Goal: Task Accomplishment & Management: Manage account settings

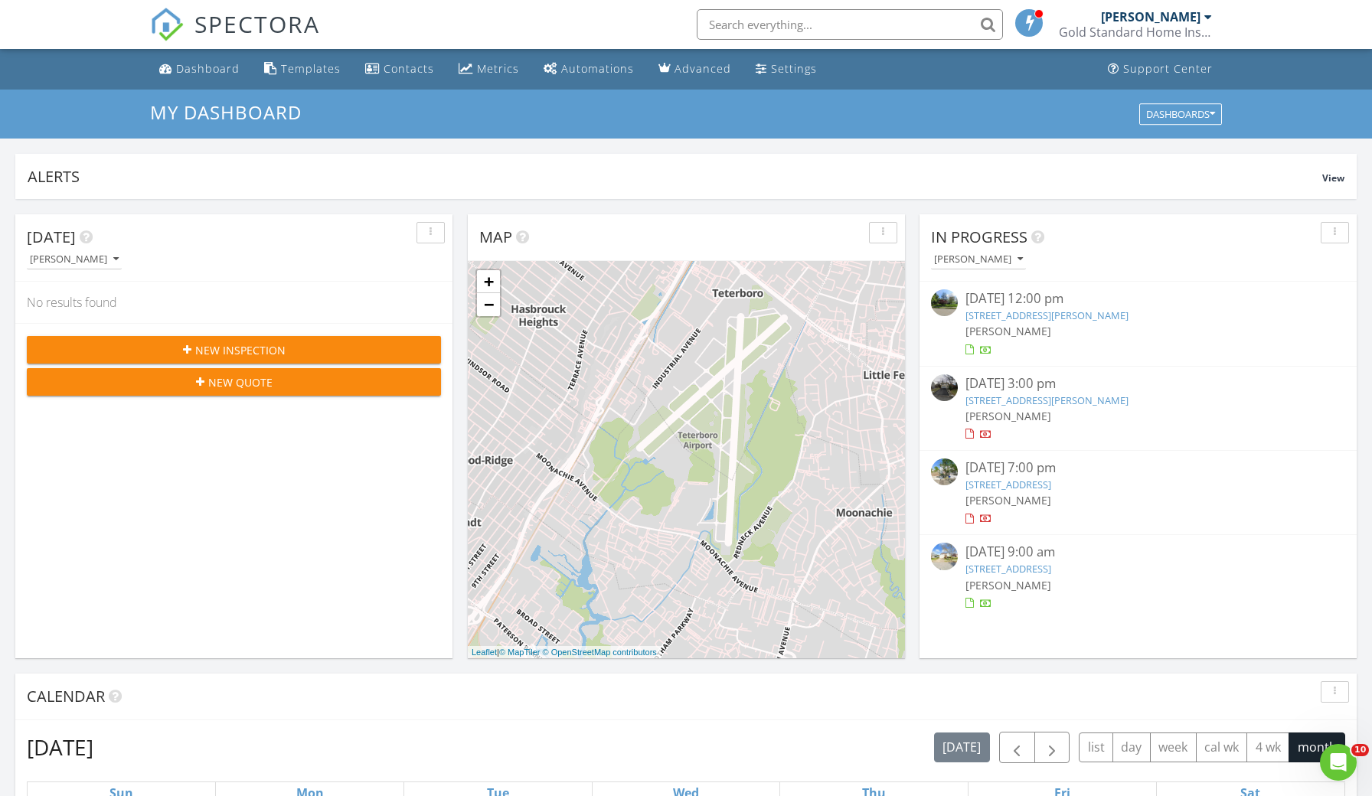
scroll to position [1394, 1373]
click at [1076, 320] on link "17 Clifford Dr, Wayne, NJ 07470" at bounding box center [1046, 316] width 163 height 14
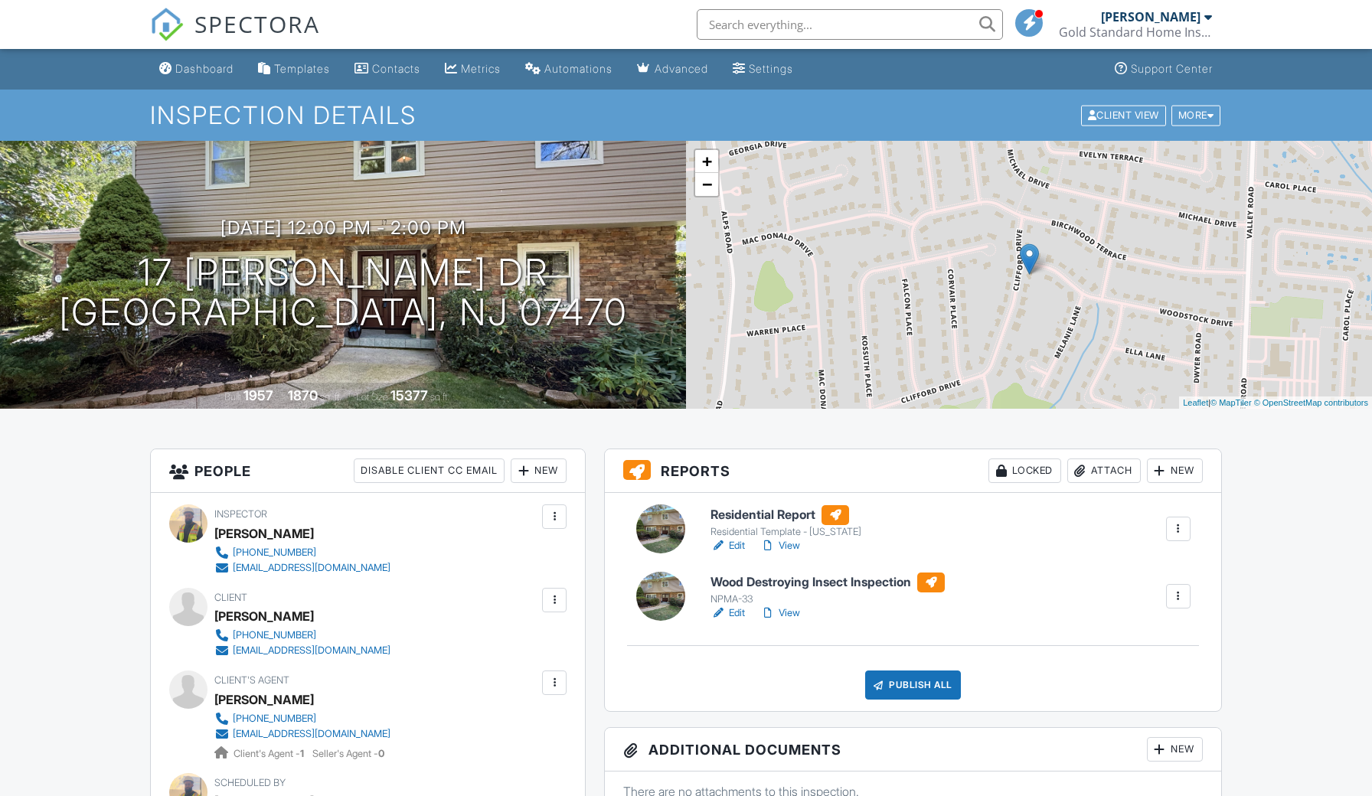
scroll to position [152, 0]
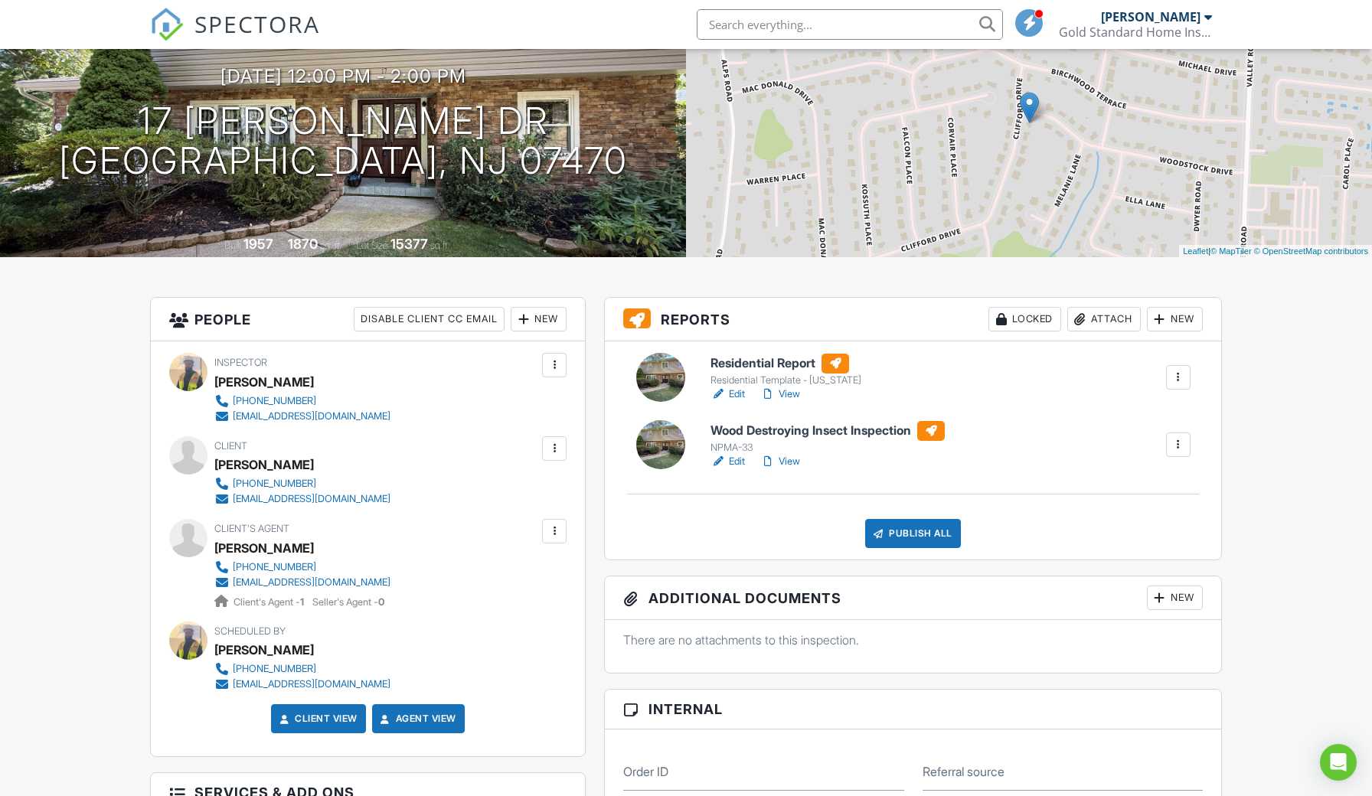
click at [553, 527] on div at bounding box center [554, 531] width 15 height 15
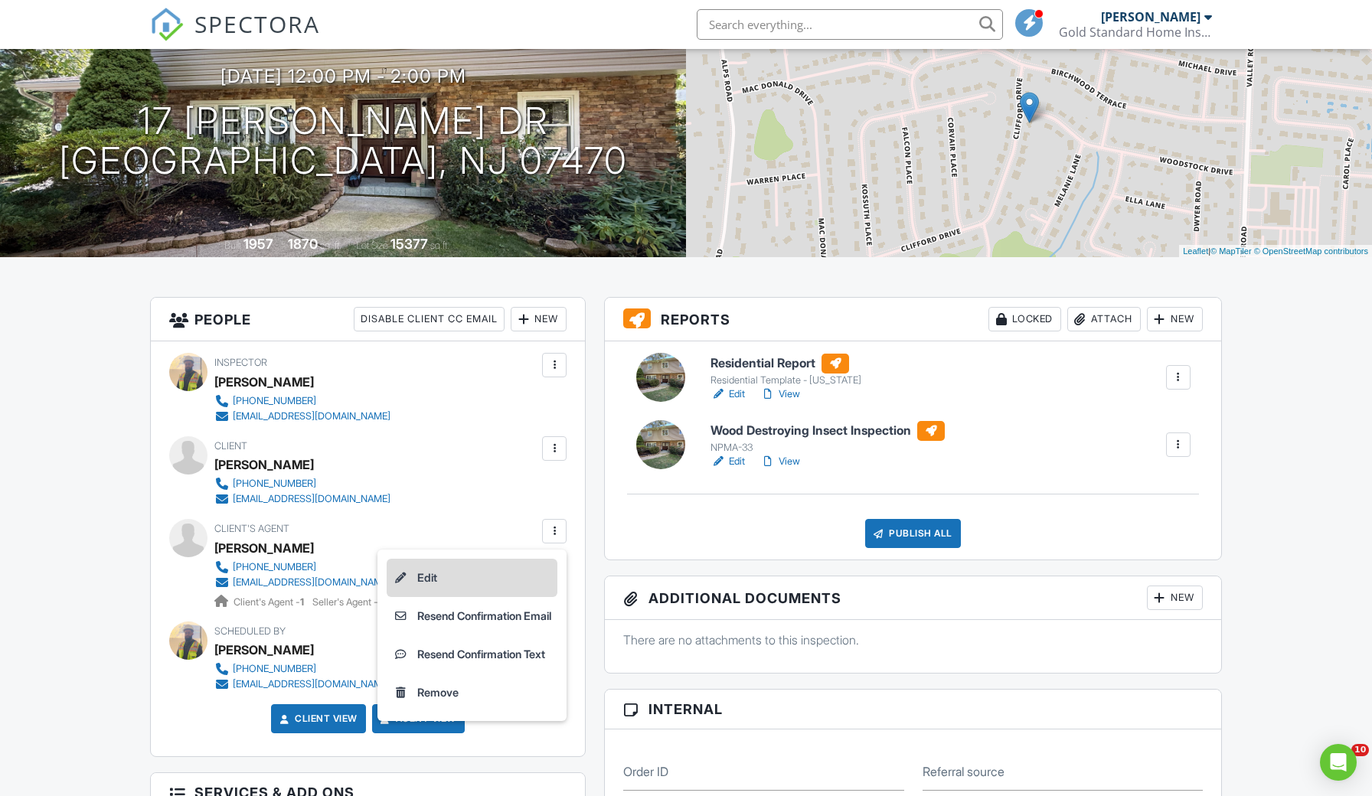
click at [524, 580] on li "Edit" at bounding box center [472, 578] width 171 height 38
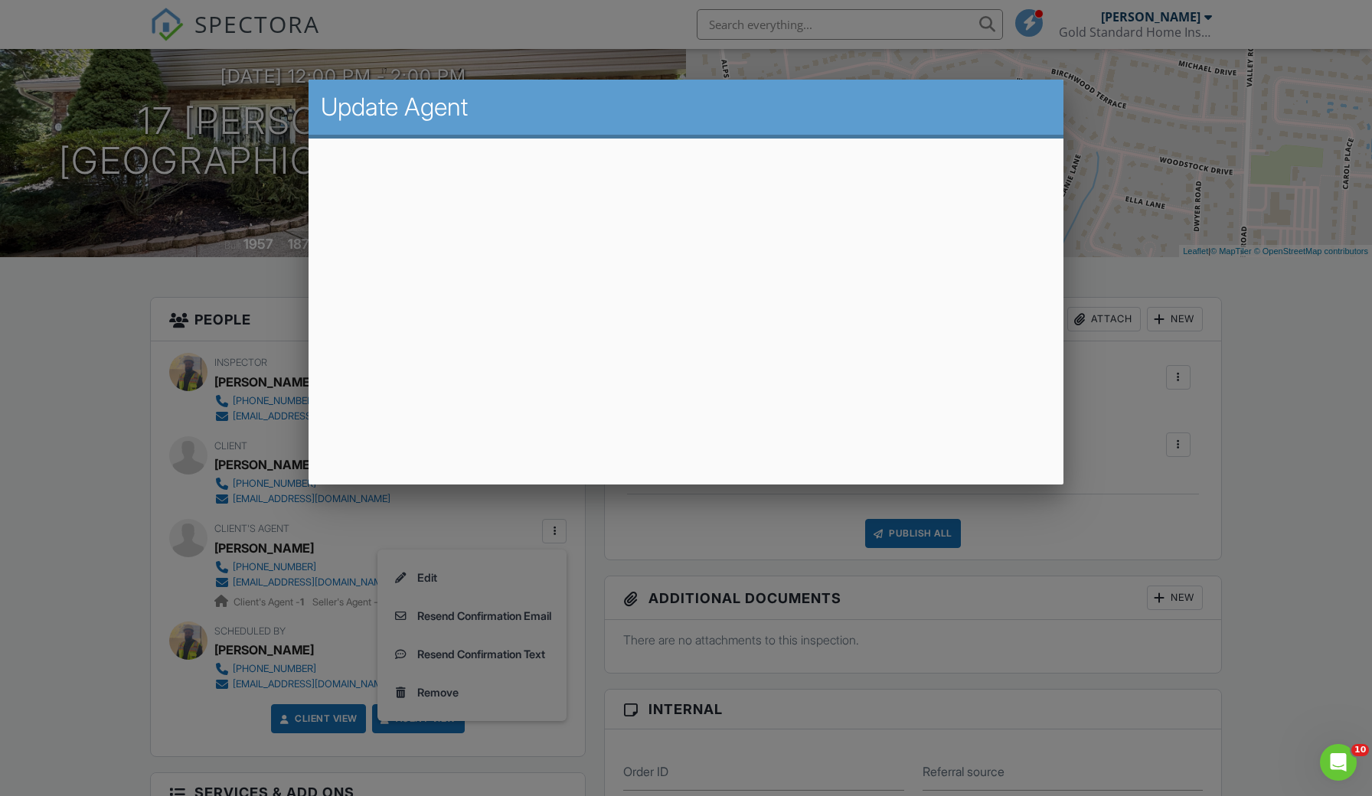
scroll to position [0, 0]
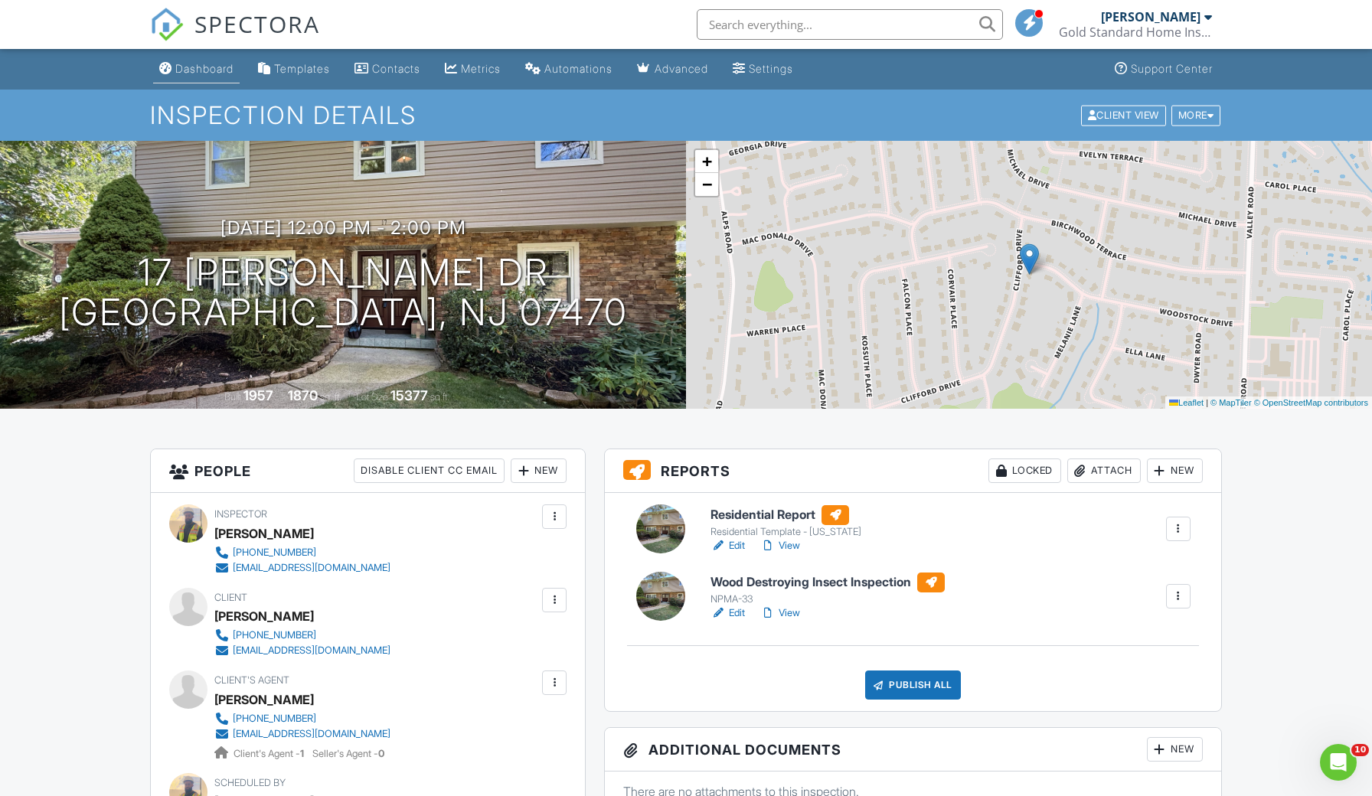
click at [197, 68] on div "Dashboard" at bounding box center [204, 68] width 58 height 13
click at [736, 613] on link "Edit" at bounding box center [727, 613] width 34 height 15
click at [792, 616] on link "View" at bounding box center [780, 613] width 40 height 15
click at [190, 64] on div "Dashboard" at bounding box center [204, 68] width 58 height 13
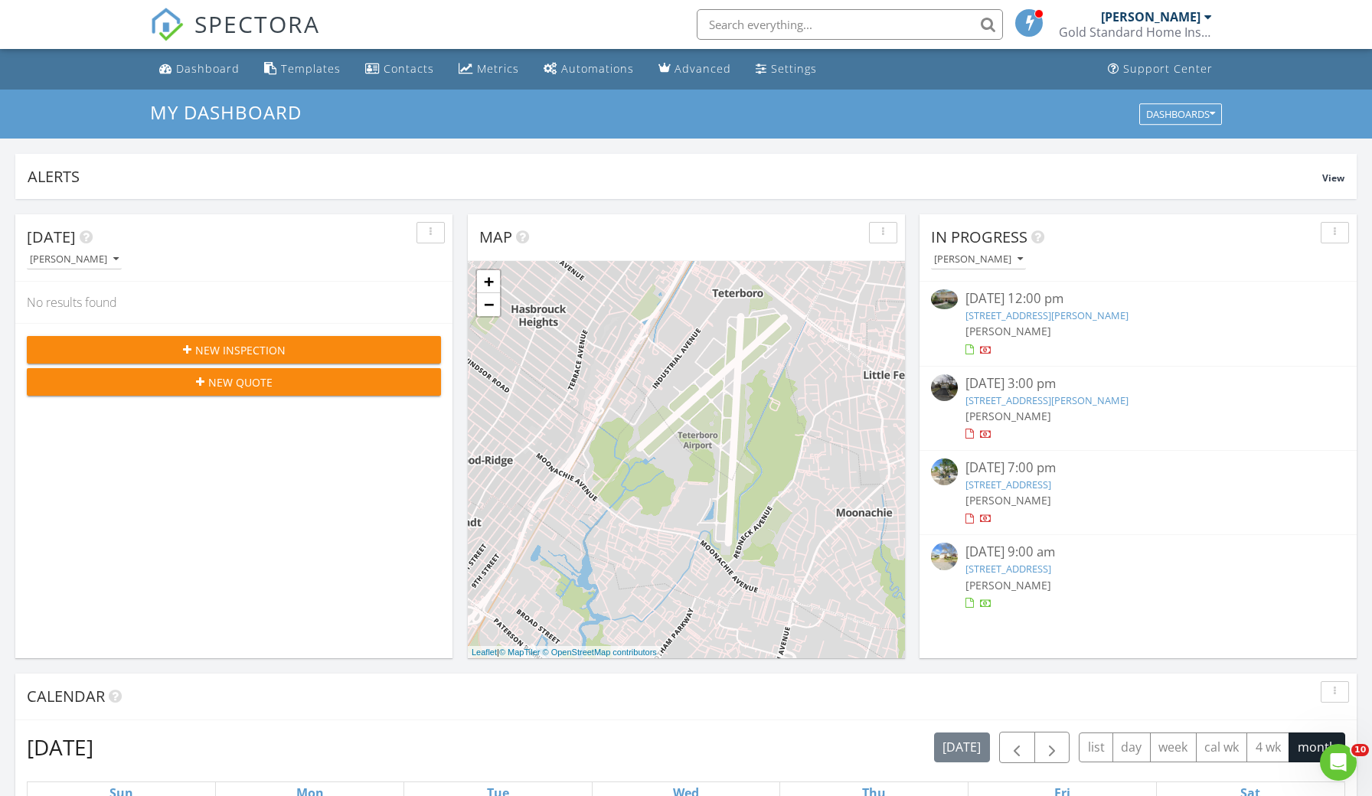
click at [1053, 399] on link "56 Toni Dr, Englewood Cliffs, NJ 07632" at bounding box center [1046, 400] width 163 height 14
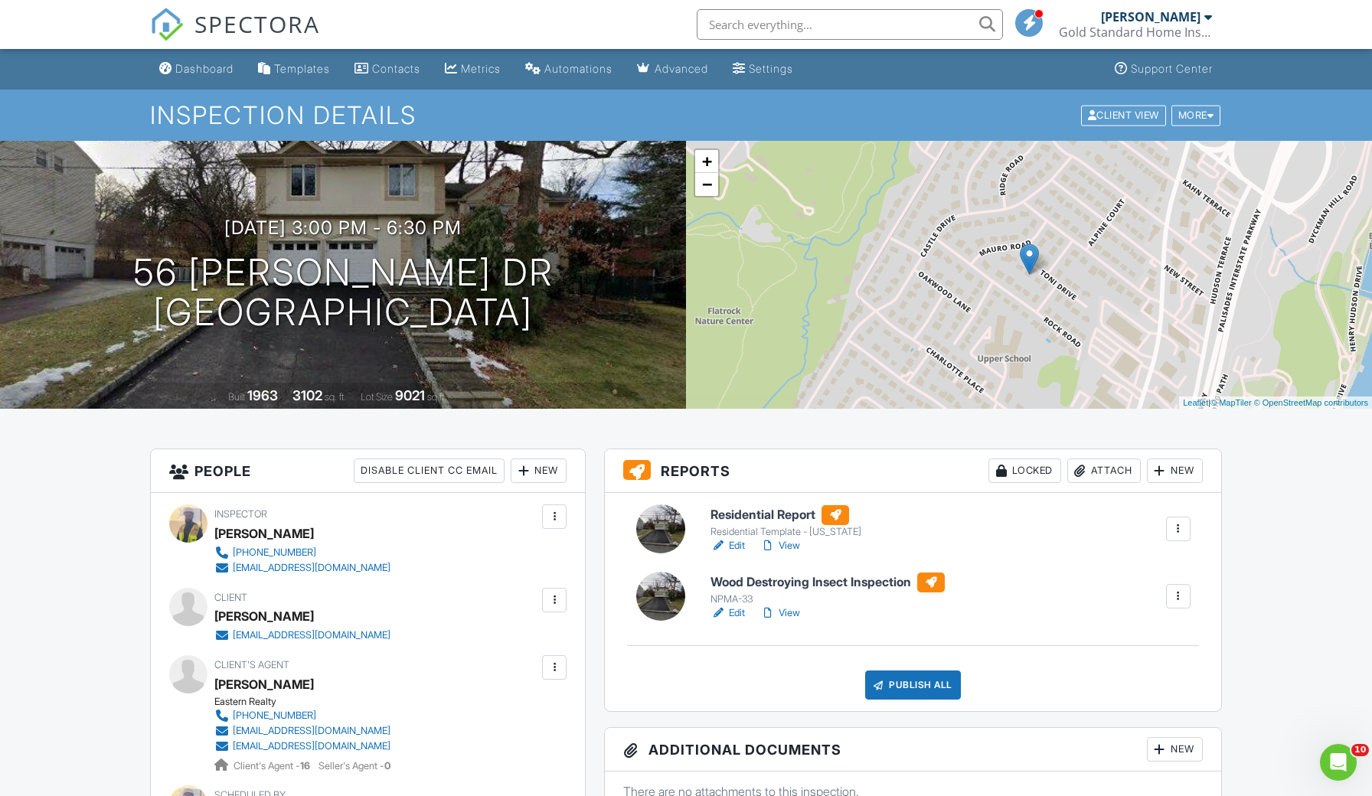
click at [739, 546] on link "Edit" at bounding box center [727, 545] width 34 height 15
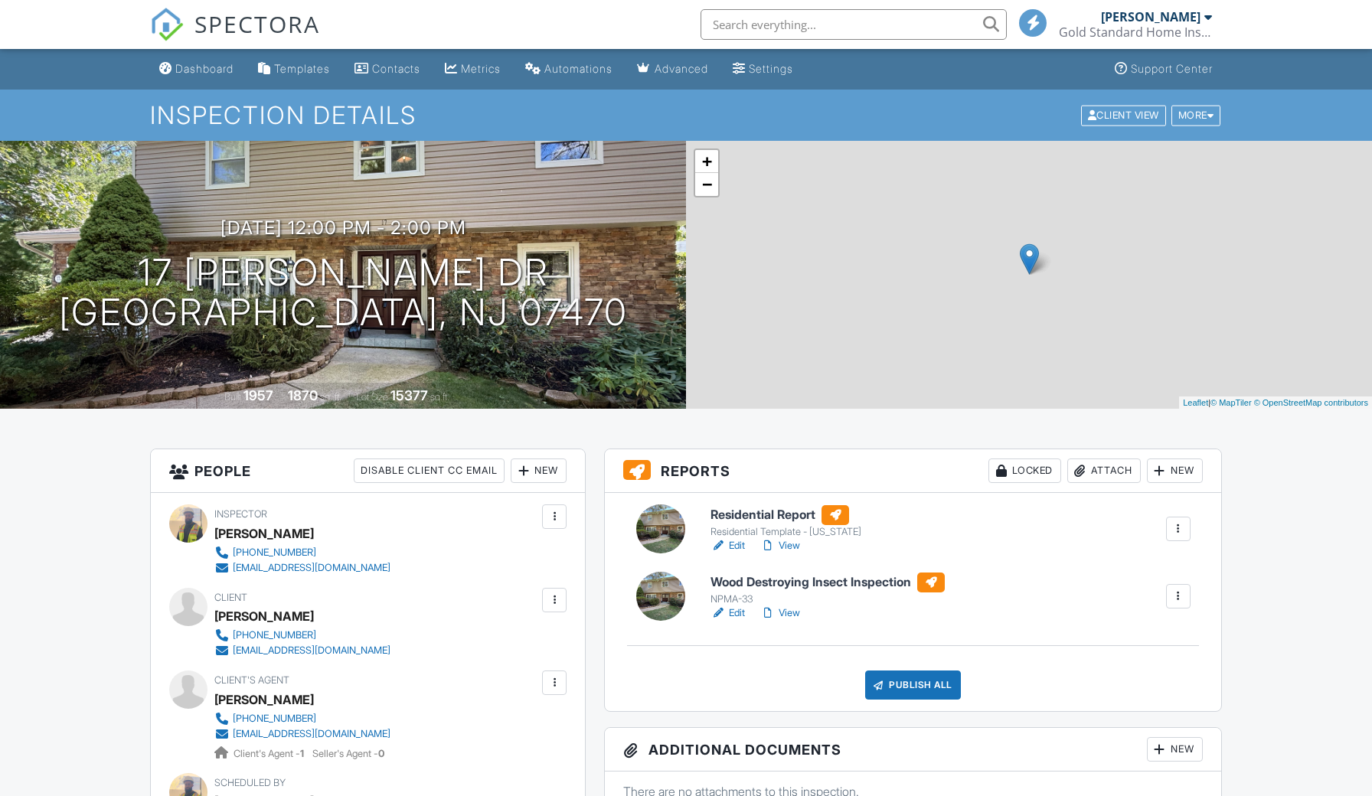
click at [782, 615] on link "View" at bounding box center [780, 613] width 40 height 15
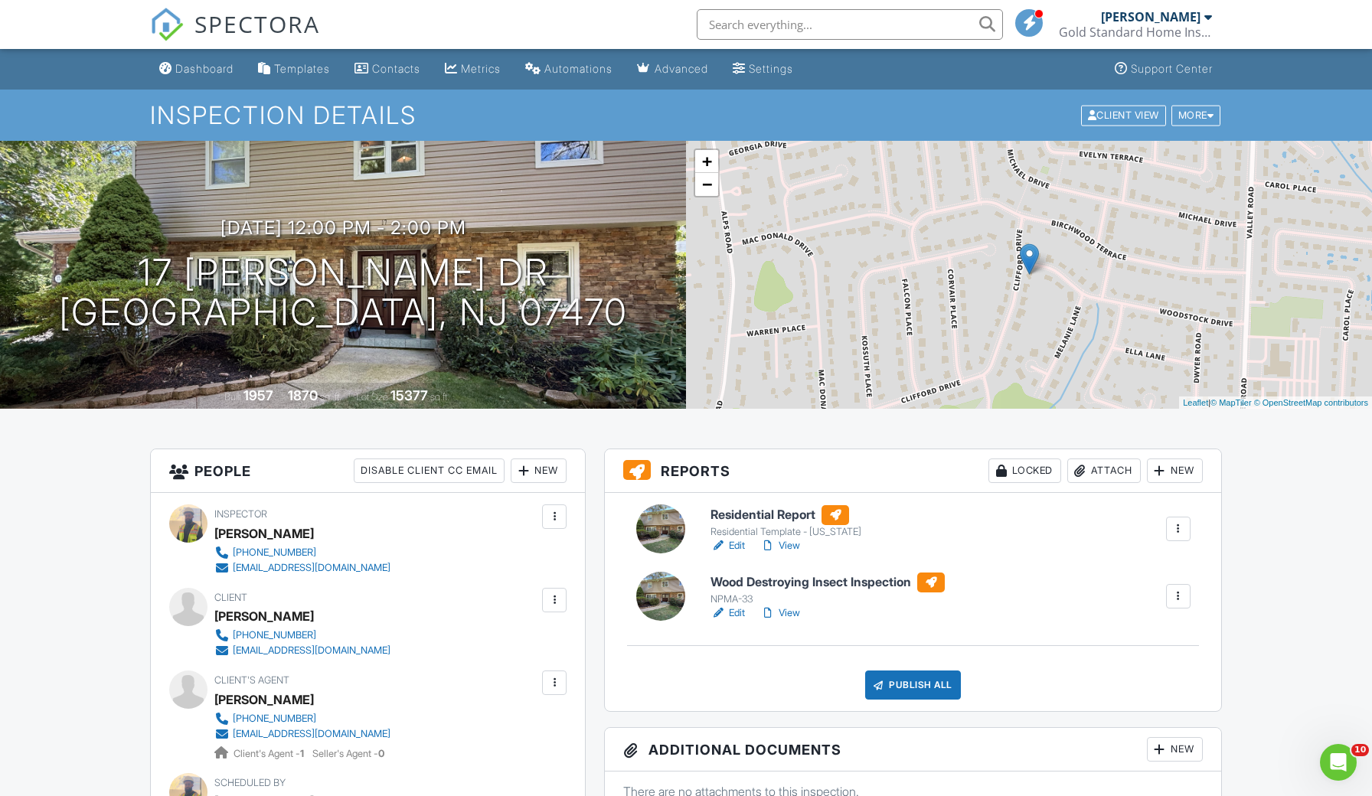
click at [794, 545] on link "View" at bounding box center [780, 545] width 40 height 15
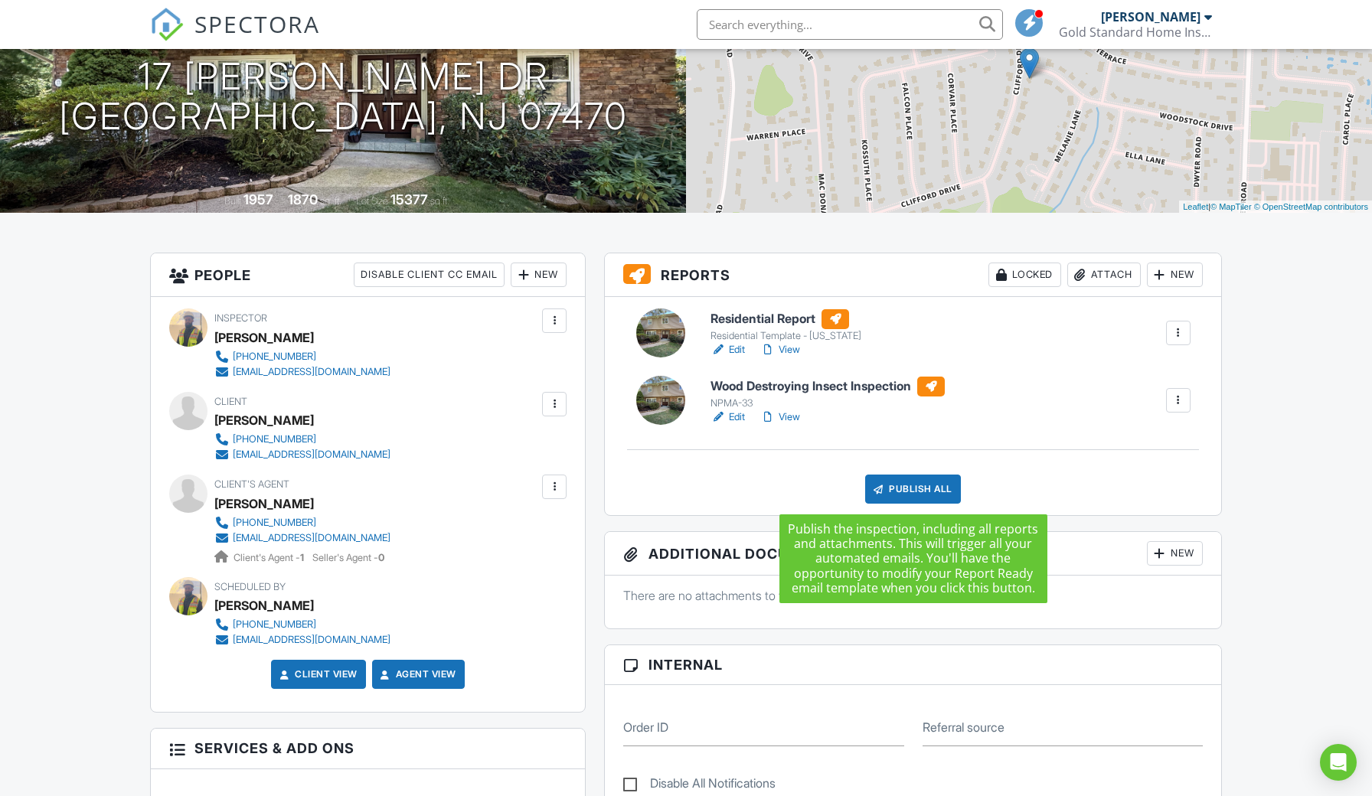
click at [908, 488] on div "Publish All" at bounding box center [913, 489] width 96 height 29
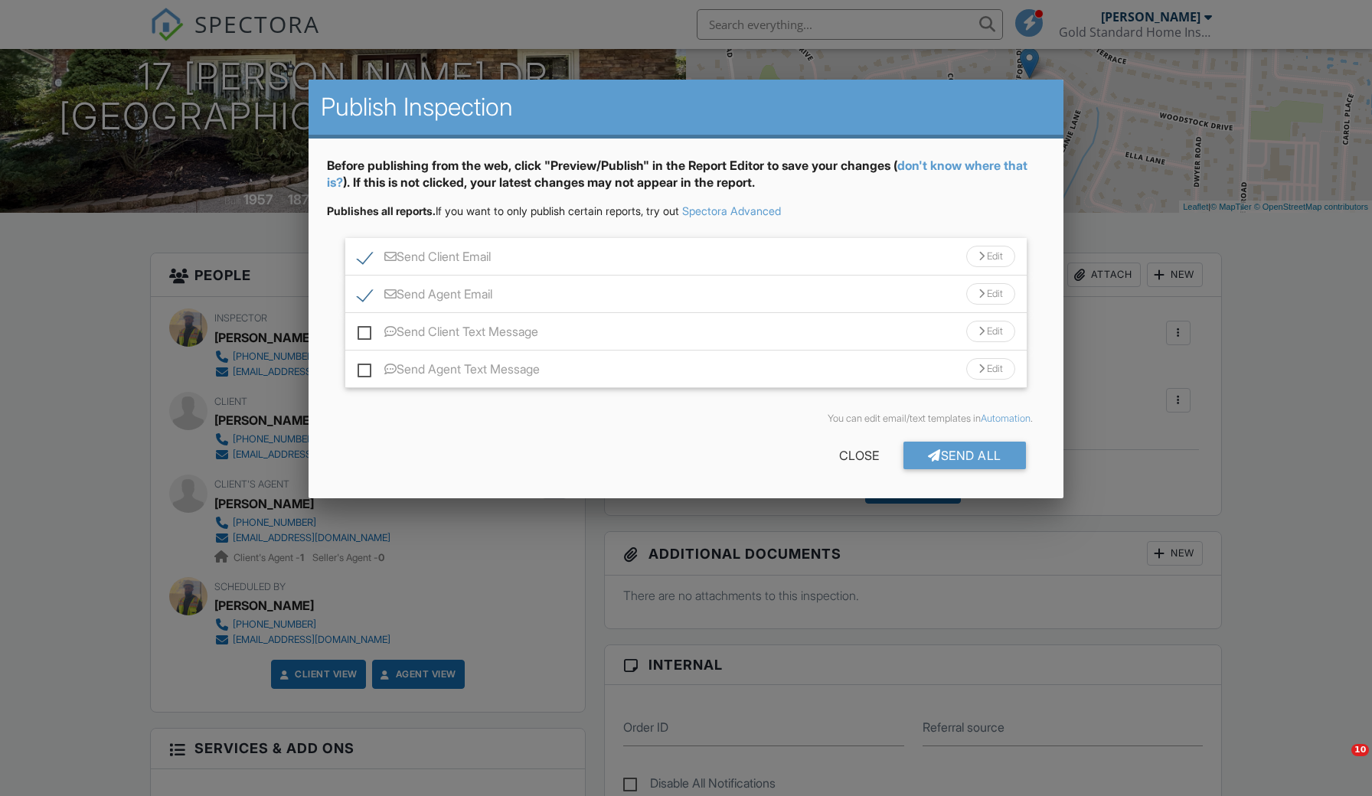
click at [1295, 434] on div at bounding box center [686, 420] width 1372 height 995
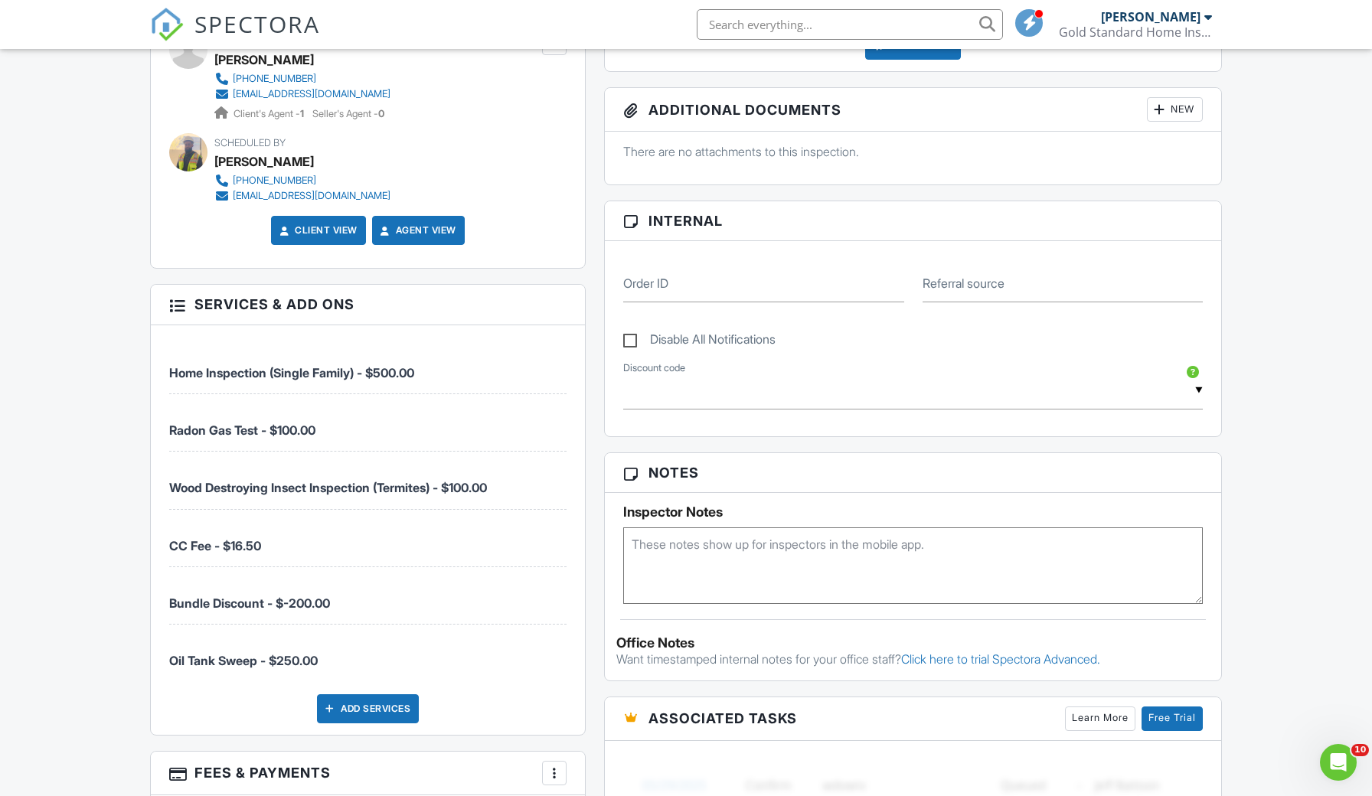
scroll to position [240, 0]
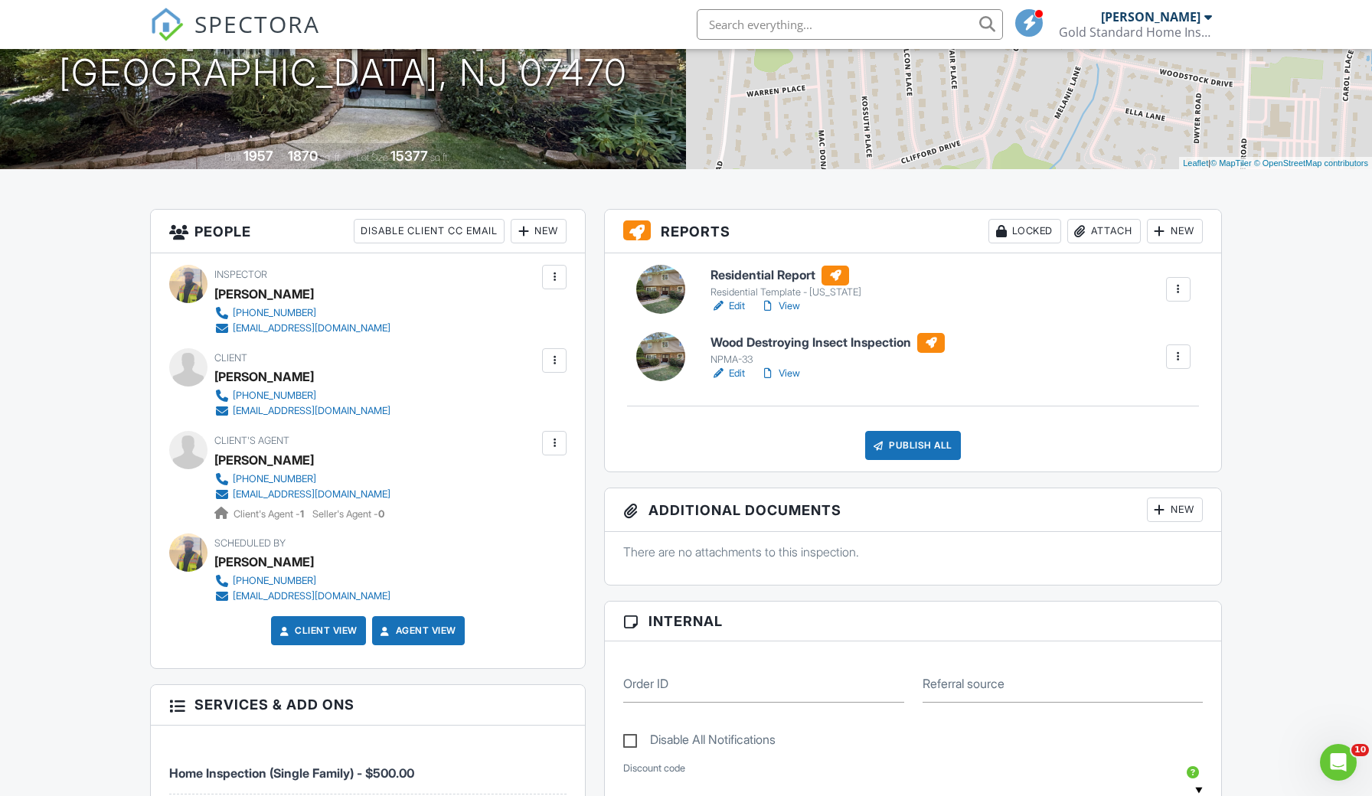
click at [945, 439] on div "Publish All" at bounding box center [913, 445] width 96 height 29
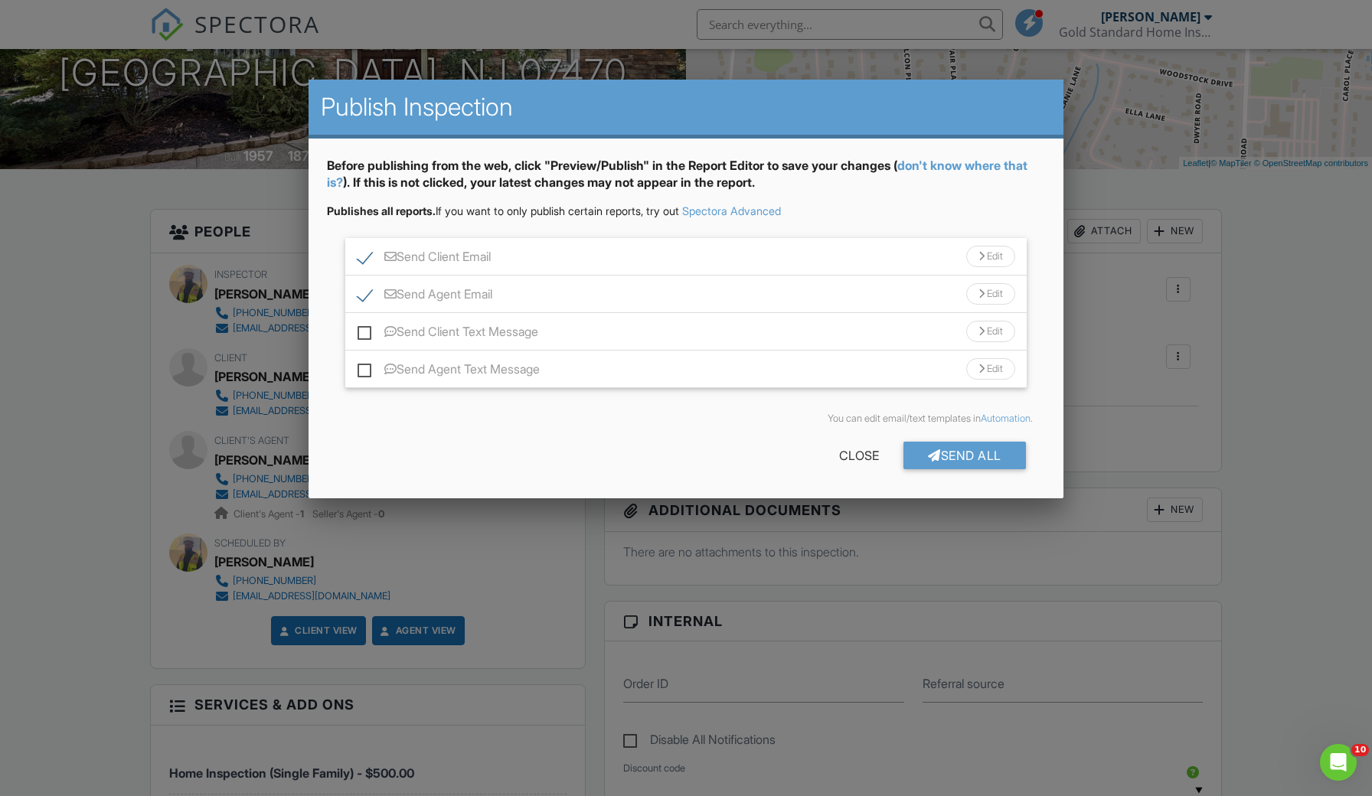
click at [927, 254] on div "Send Client Email Edit" at bounding box center [685, 257] width 681 height 38
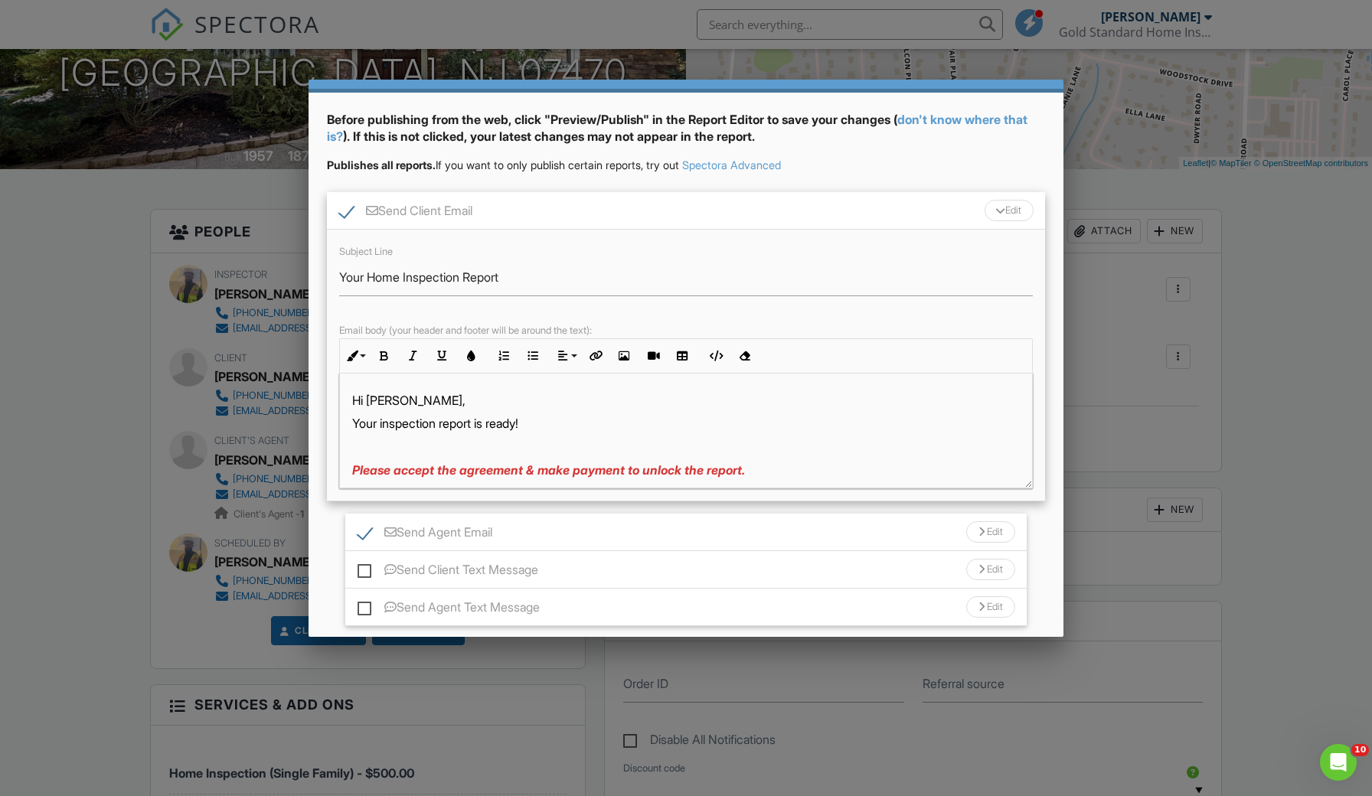
scroll to position [47, 0]
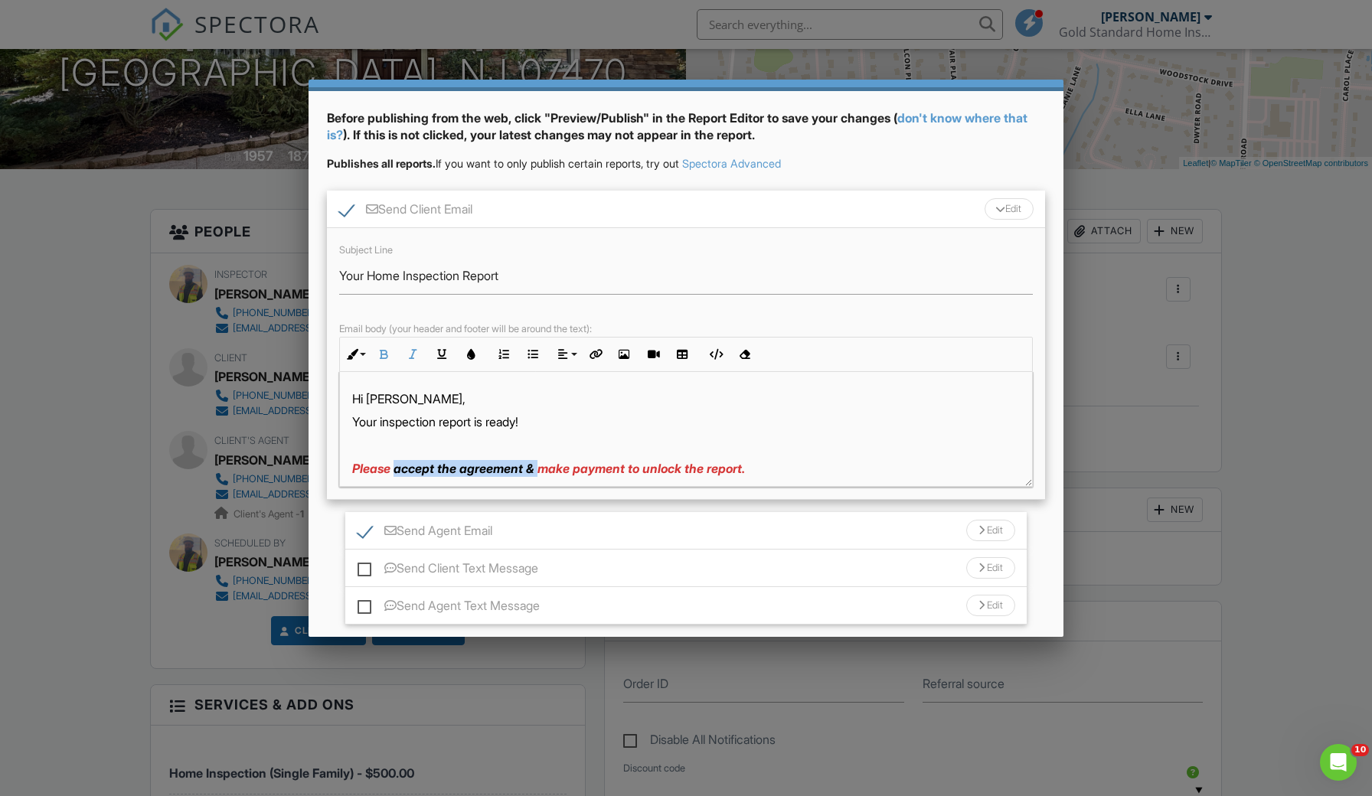
drag, startPoint x: 396, startPoint y: 467, endPoint x: 541, endPoint y: 469, distance: 145.5
click at [541, 469] on span "Please accept the agreement & make payment to unlock the report." at bounding box center [548, 468] width 393 height 15
click at [940, 219] on div "Send Client Email Edit" at bounding box center [686, 210] width 718 height 38
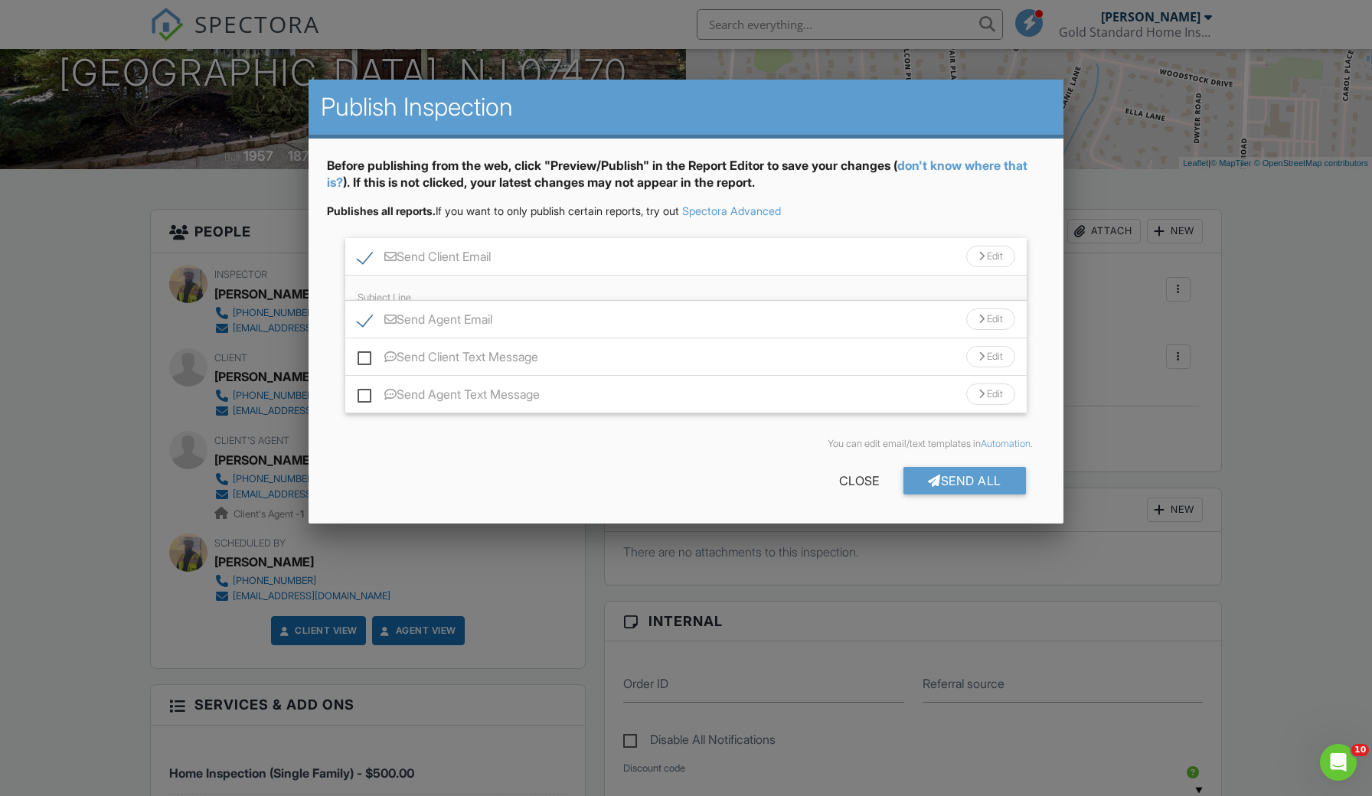
scroll to position [0, 0]
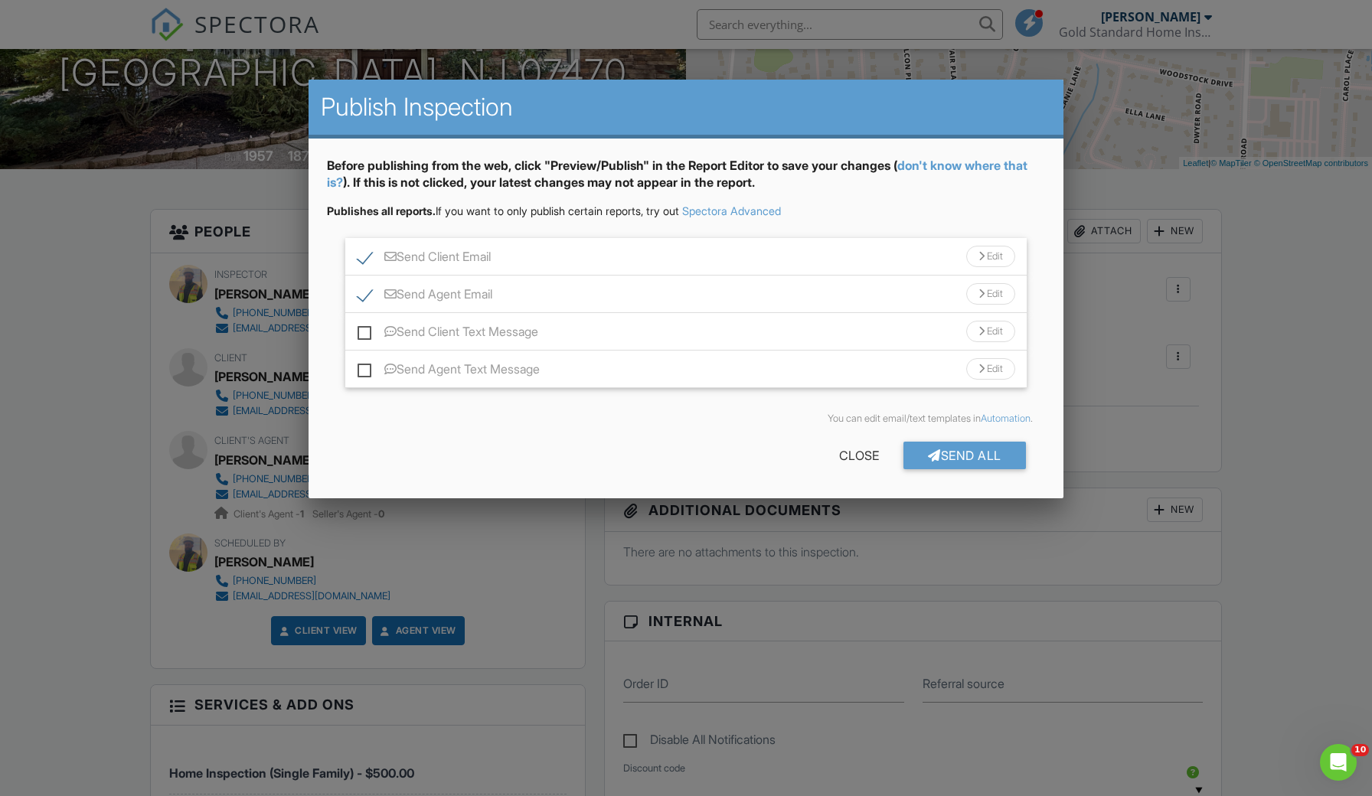
click at [903, 286] on div "Send Agent Email Edit" at bounding box center [685, 295] width 681 height 38
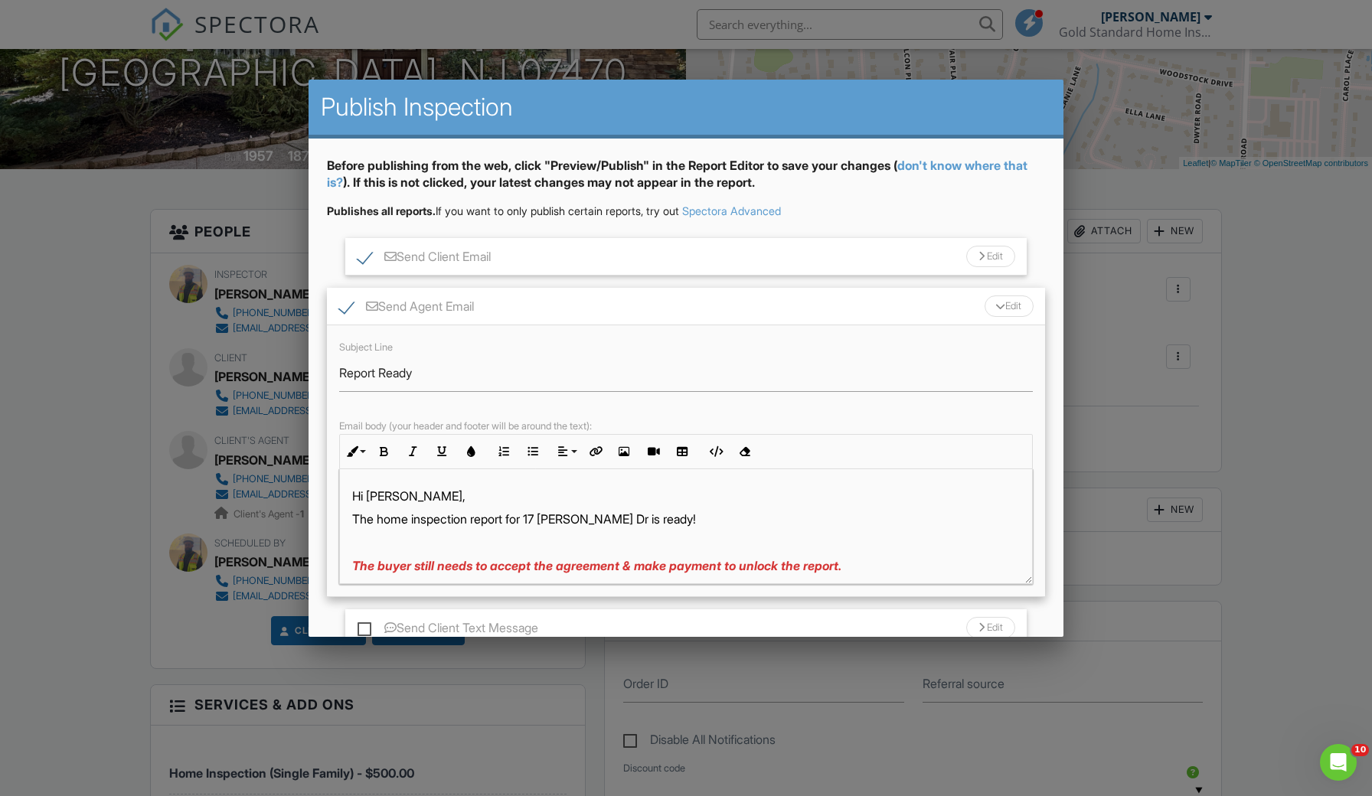
scroll to position [97, 0]
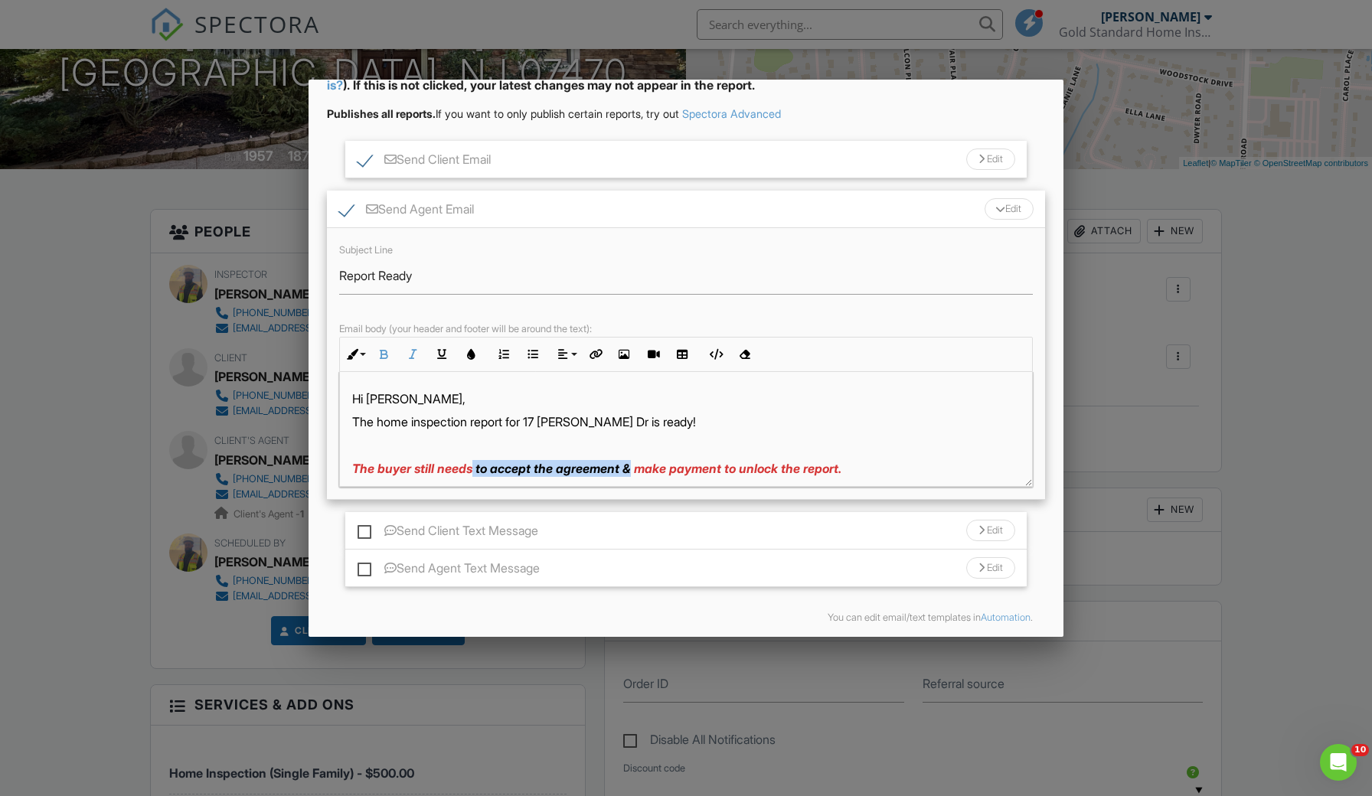
drag, startPoint x: 477, startPoint y: 469, endPoint x: 636, endPoint y: 467, distance: 159.3
click at [636, 467] on span "The buyer still needs to accept the agreement & make payment to unlock the repo…" at bounding box center [596, 468] width 489 height 15
click at [919, 198] on div "Send Agent Email Edit" at bounding box center [686, 210] width 718 height 38
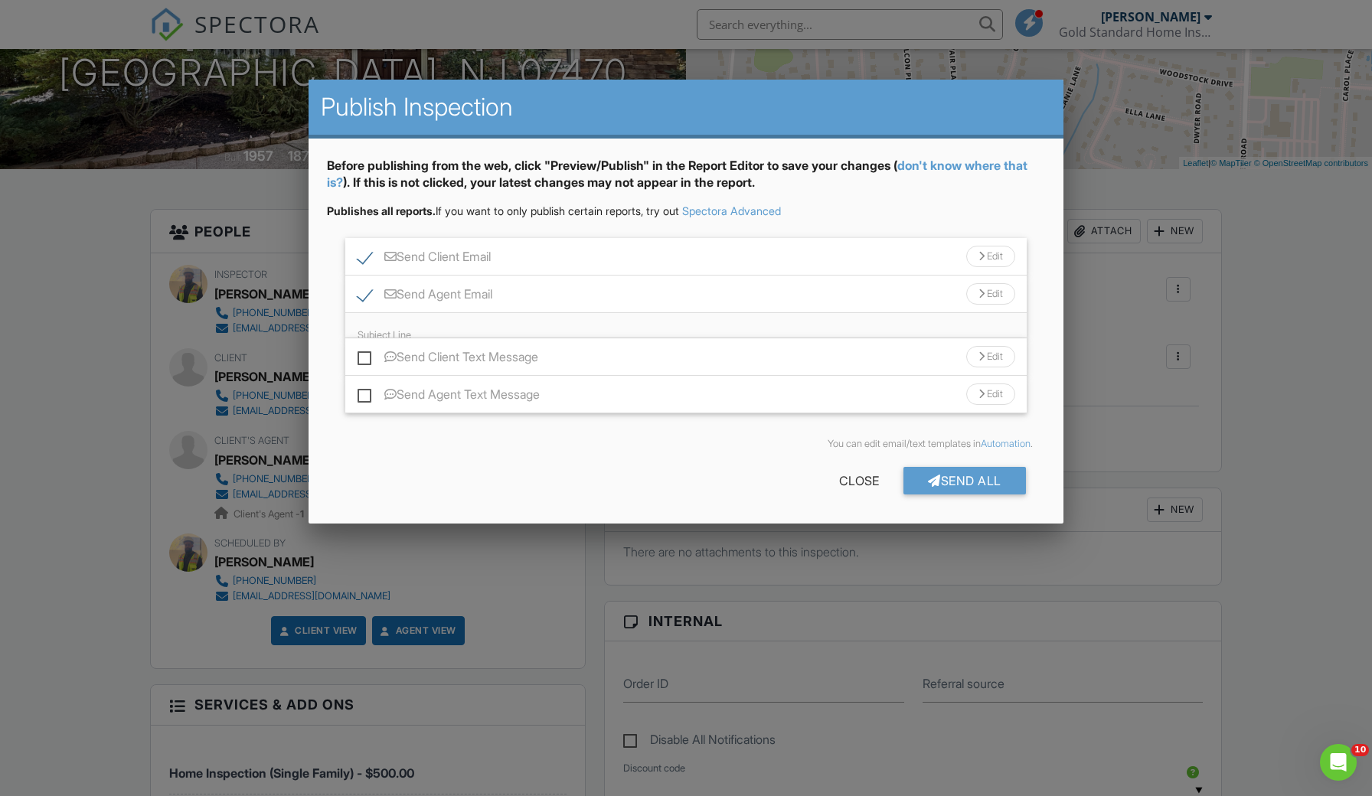
scroll to position [0, 0]
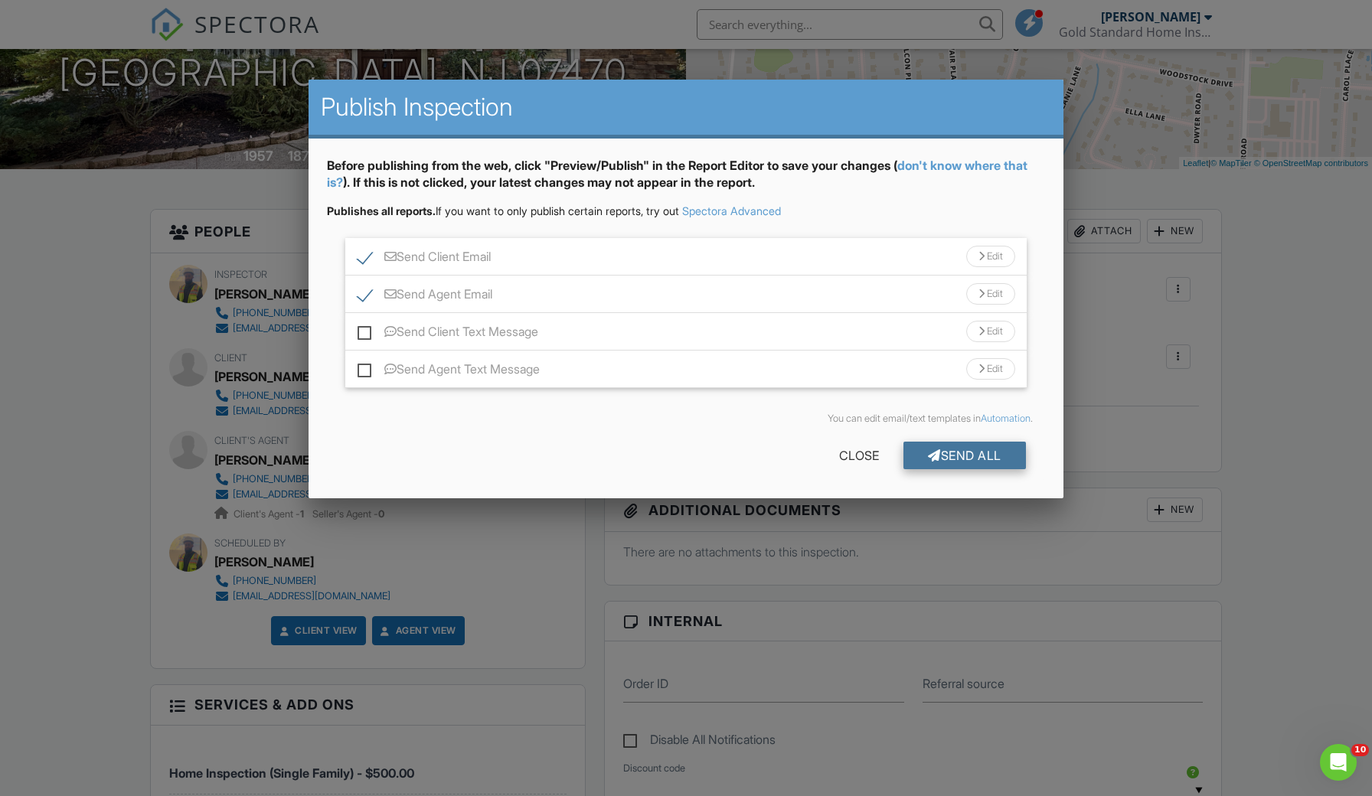
click at [968, 456] on div "Send All" at bounding box center [964, 456] width 122 height 28
